Goal: Check status: Check status

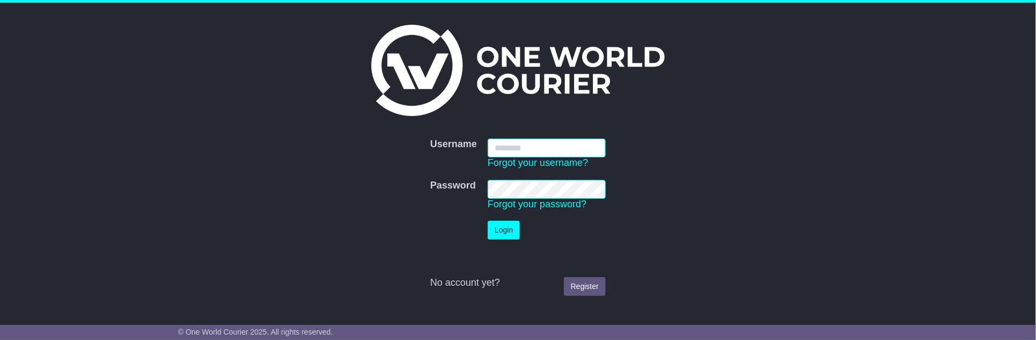
type input "**********"
click at [507, 229] on button "Login" at bounding box center [504, 230] width 32 height 19
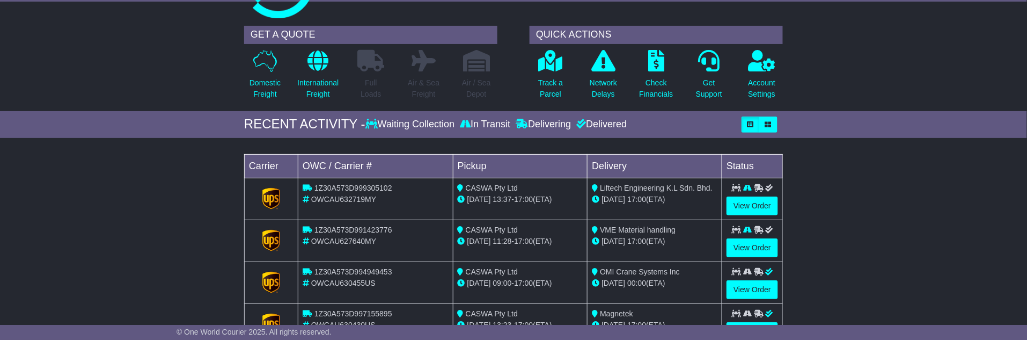
scroll to position [119, 0]
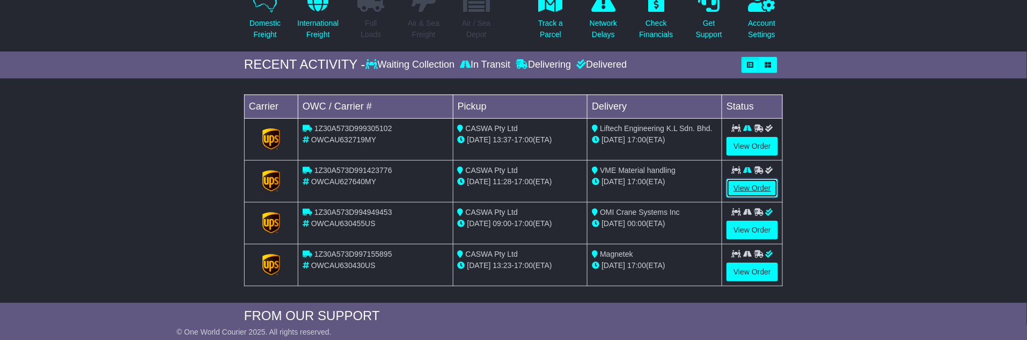
click at [752, 183] on link "View Order" at bounding box center [753, 188] width 52 height 19
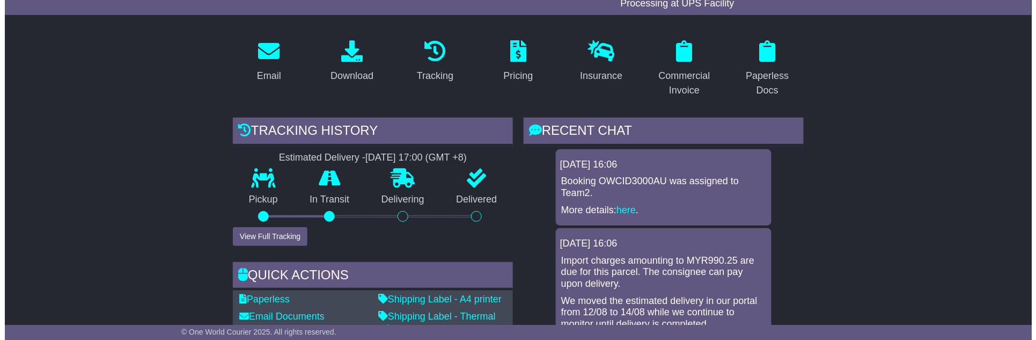
scroll to position [179, 0]
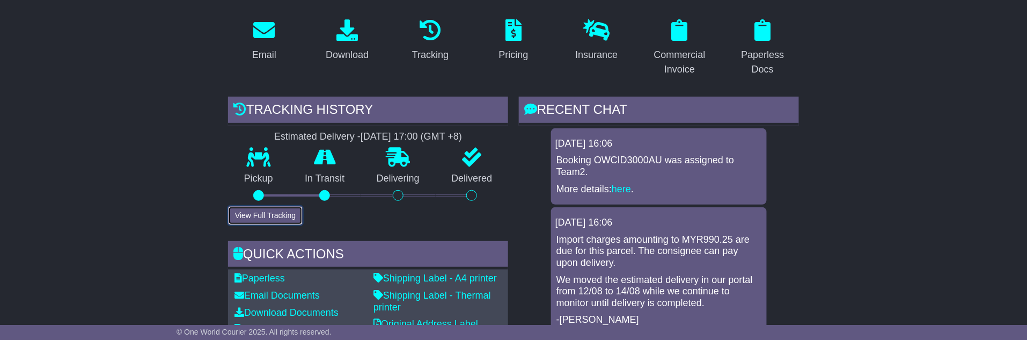
click at [263, 211] on button "View Full Tracking" at bounding box center [265, 215] width 75 height 19
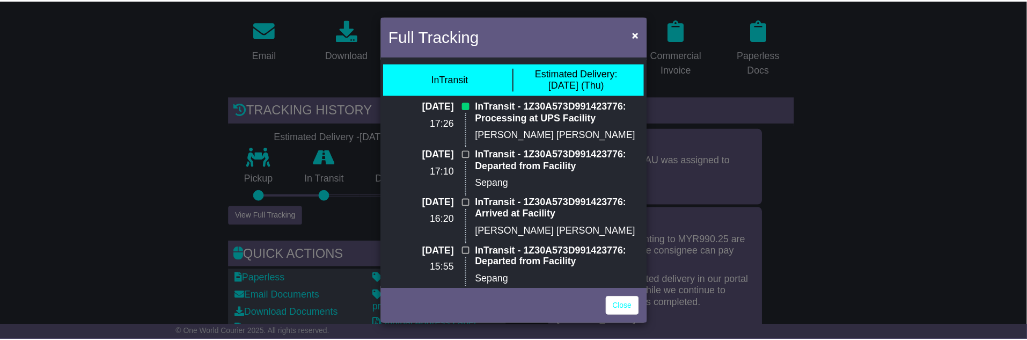
scroll to position [0, 0]
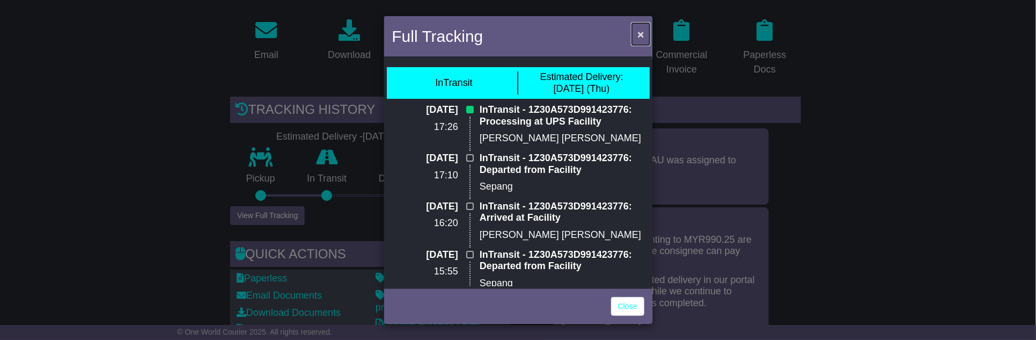
click at [644, 29] on span "×" at bounding box center [641, 34] width 6 height 12
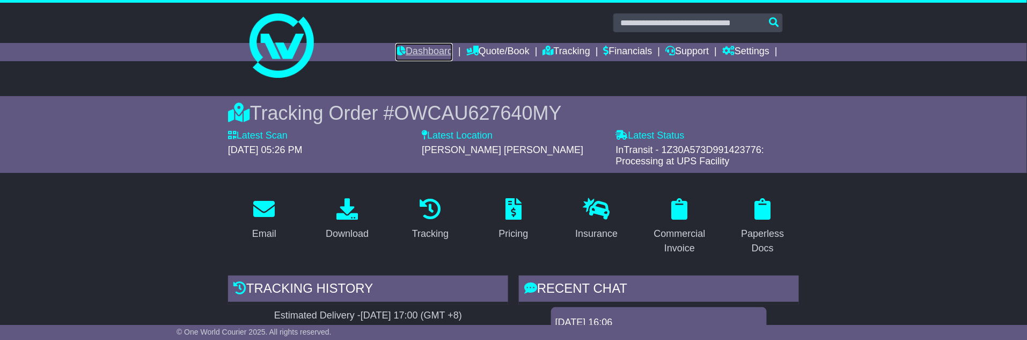
click at [424, 46] on link "Dashboard" at bounding box center [423, 52] width 57 height 18
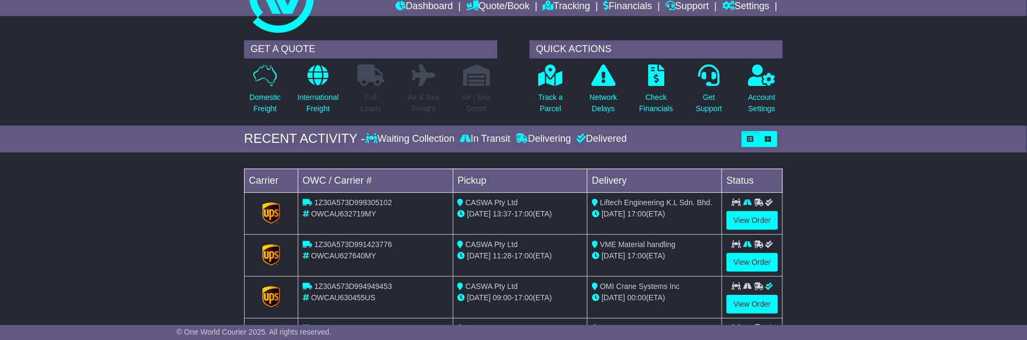
scroll to position [60, 0]
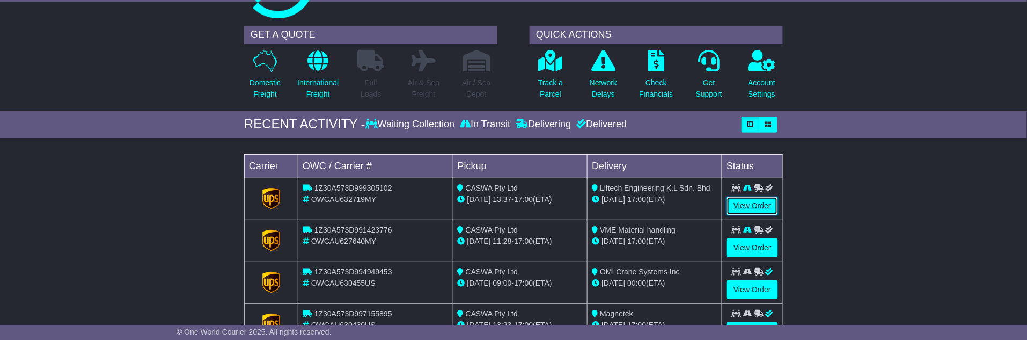
click at [744, 202] on link "View Order" at bounding box center [753, 205] width 52 height 19
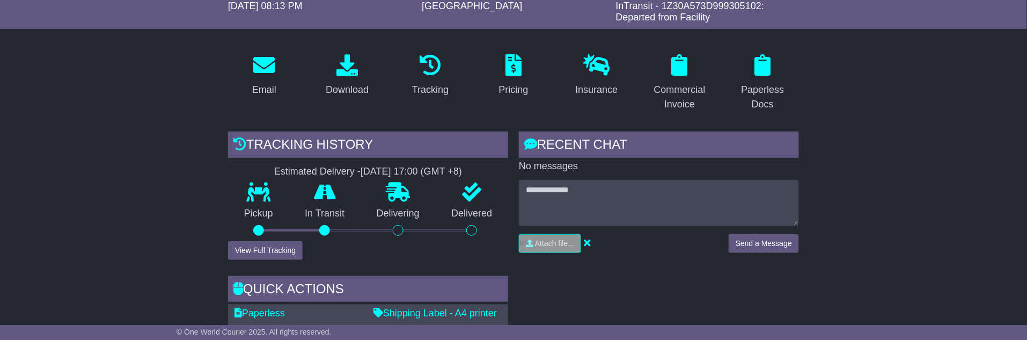
scroll to position [179, 0]
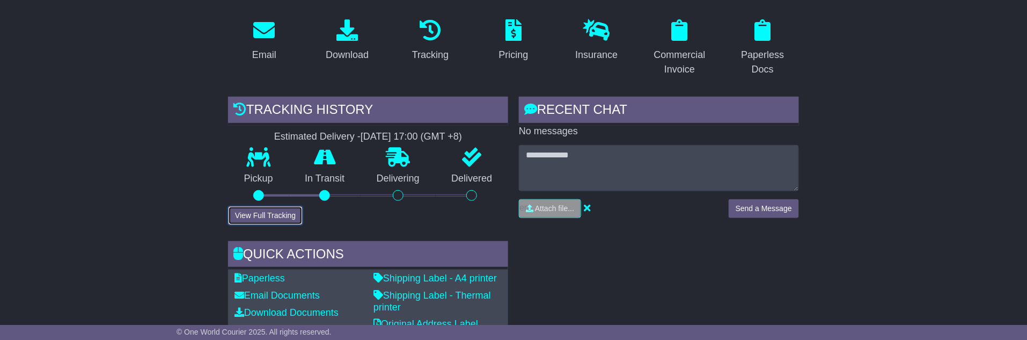
click at [255, 212] on button "View Full Tracking" at bounding box center [265, 215] width 75 height 19
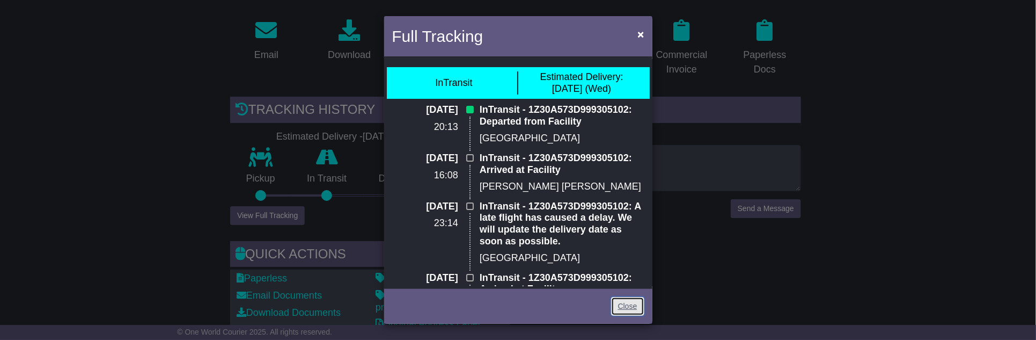
click at [627, 307] on link "Close" at bounding box center [627, 306] width 33 height 19
